Goal: Information Seeking & Learning: Learn about a topic

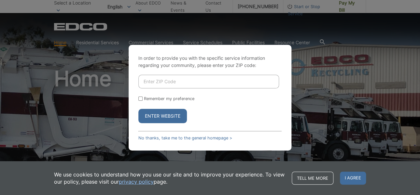
click at [363, 99] on div "In order to provide you with the specific service information regarding your co…" at bounding box center [210, 97] width 420 height 195
click at [317, 175] on link "Tell me more" at bounding box center [313, 178] width 42 height 13
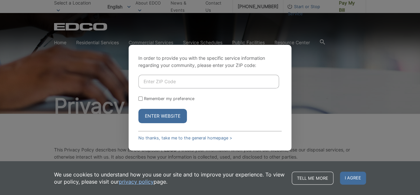
drag, startPoint x: 139, startPoint y: 97, endPoint x: 144, endPoint y: 102, distance: 6.9
click at [140, 98] on input "Remember my preference" at bounding box center [140, 99] width 4 height 4
checkbox input "true"
click at [162, 114] on button "Enter Website" at bounding box center [162, 116] width 49 height 14
click at [193, 81] on input "Enter ZIP Code" at bounding box center [208, 82] width 141 height 14
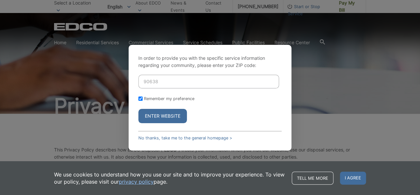
type input "90638"
click at [172, 114] on button "Enter Website" at bounding box center [162, 116] width 49 height 14
